Goal: Task Accomplishment & Management: Manage account settings

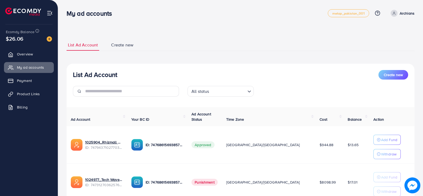
click at [403, 14] on p "Archians" at bounding box center [407, 13] width 15 height 6
click at [384, 33] on span "Profile" at bounding box center [382, 31] width 12 height 6
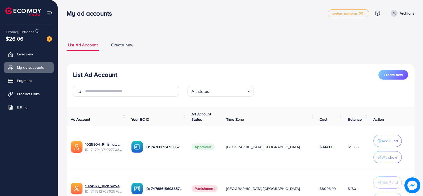
select select "********"
